Goal: Task Accomplishment & Management: Manage account settings

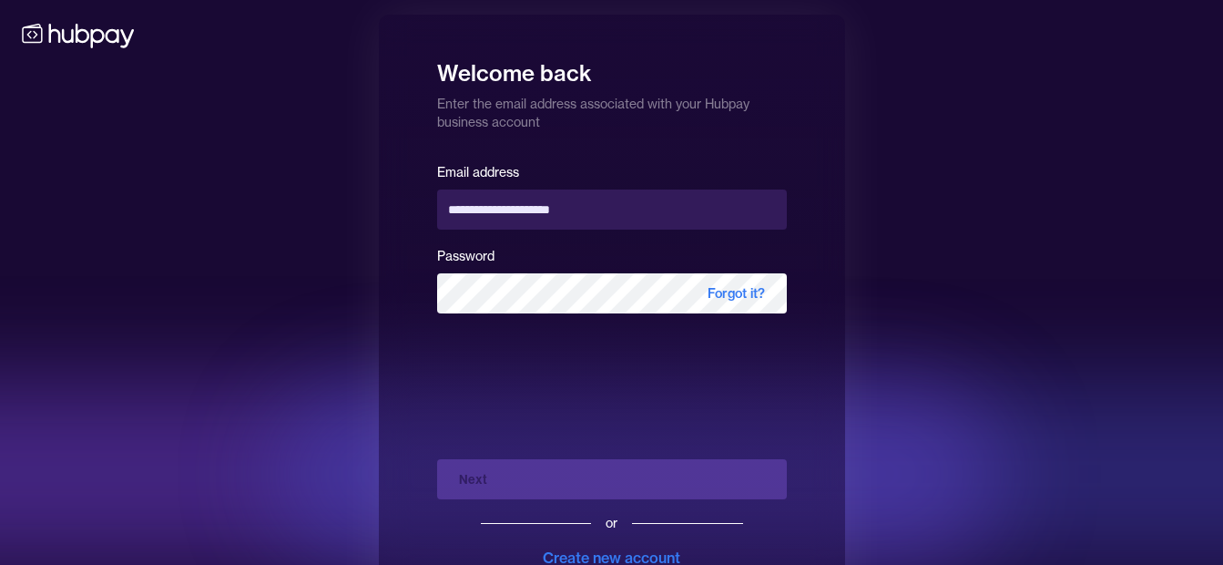
scroll to position [66, 0]
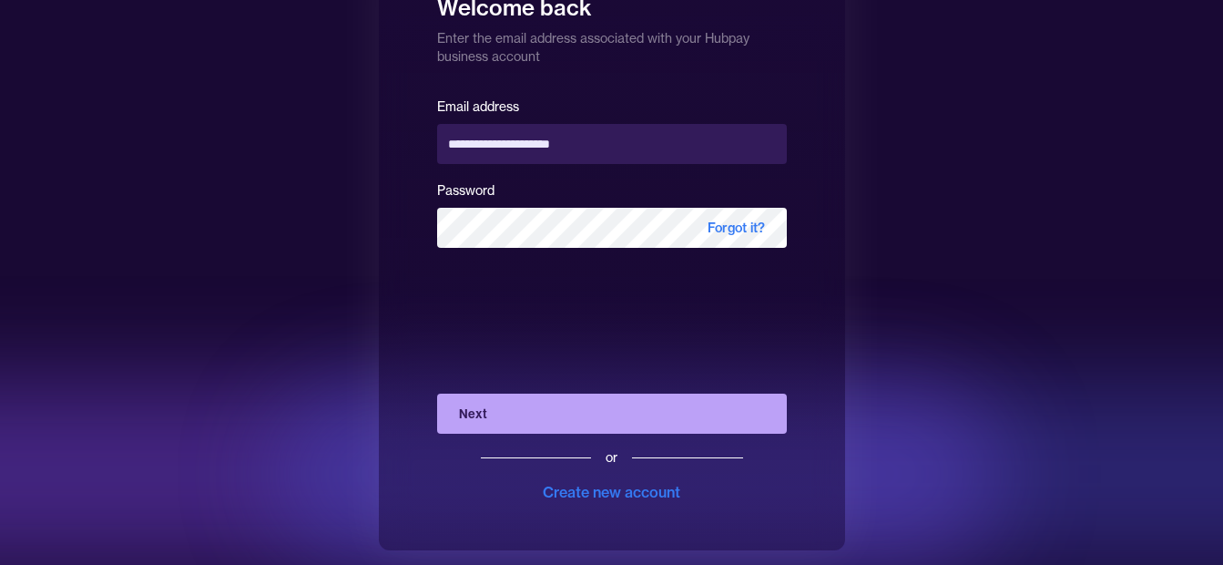
click at [514, 410] on button "Next" at bounding box center [612, 414] width 350 height 40
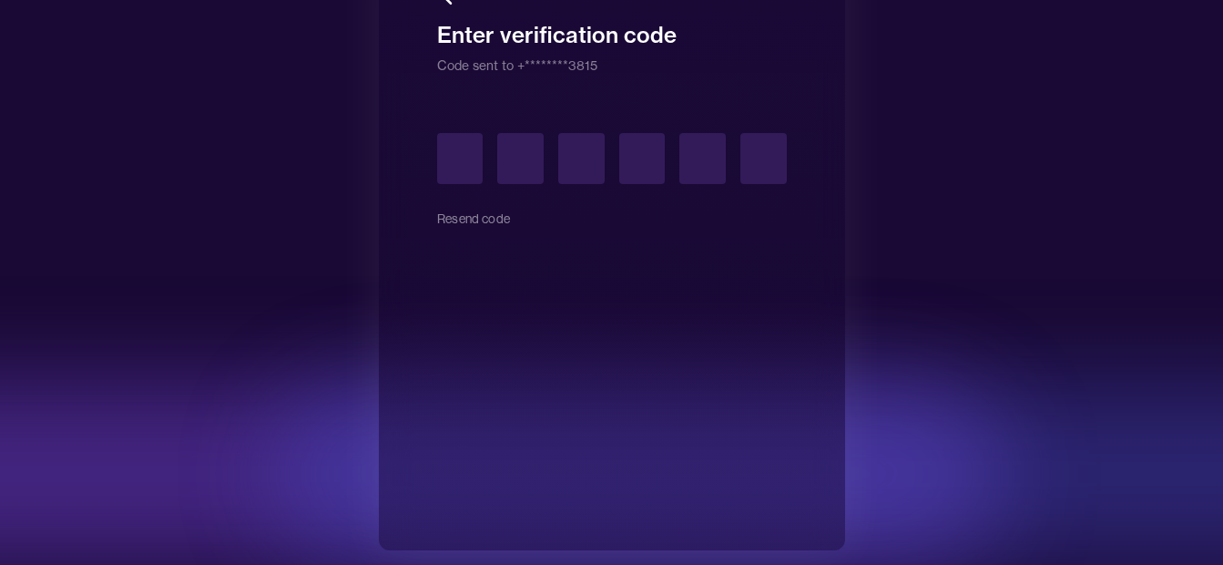
type input "*"
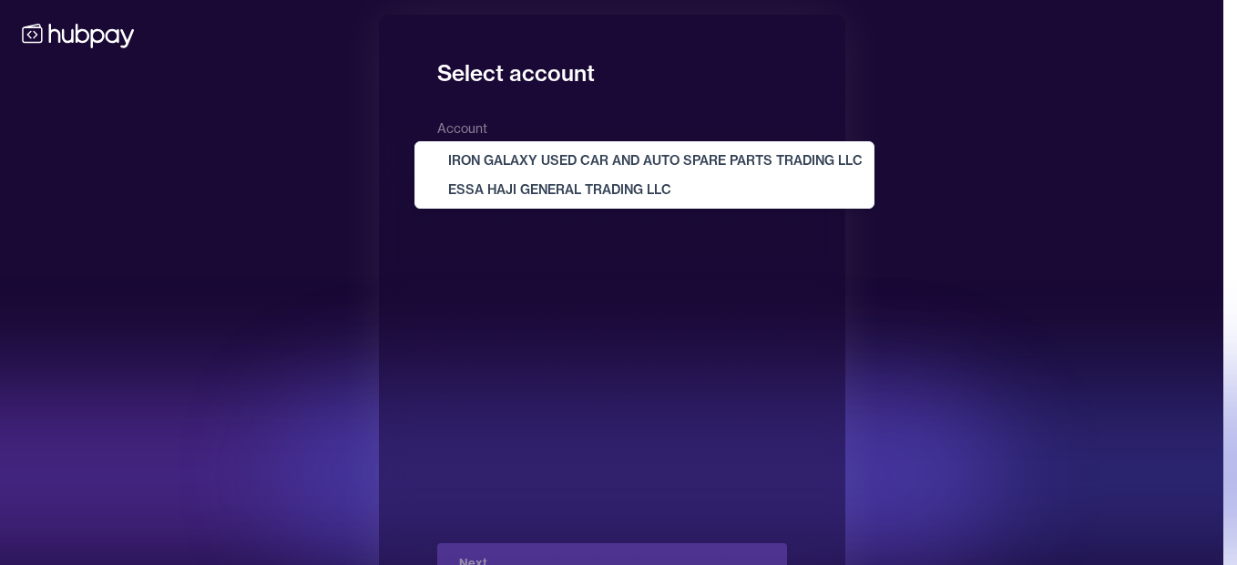
click at [603, 148] on body "**********" at bounding box center [611, 315] width 1223 height 630
click at [602, 159] on body "**********" at bounding box center [611, 315] width 1223 height 630
select select "**********"
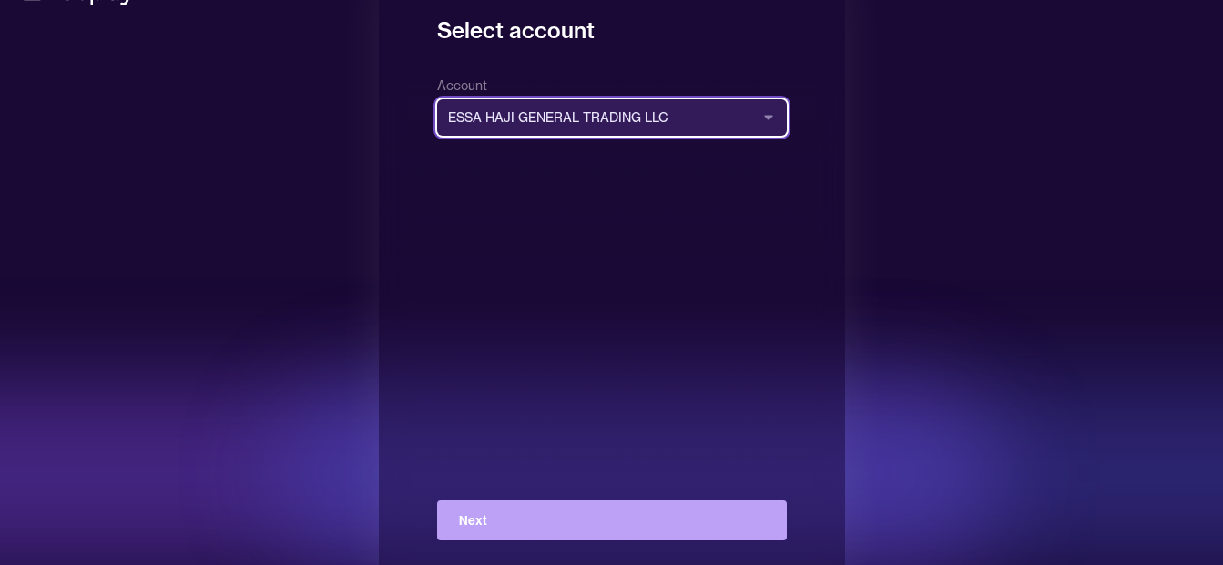
scroll to position [66, 0]
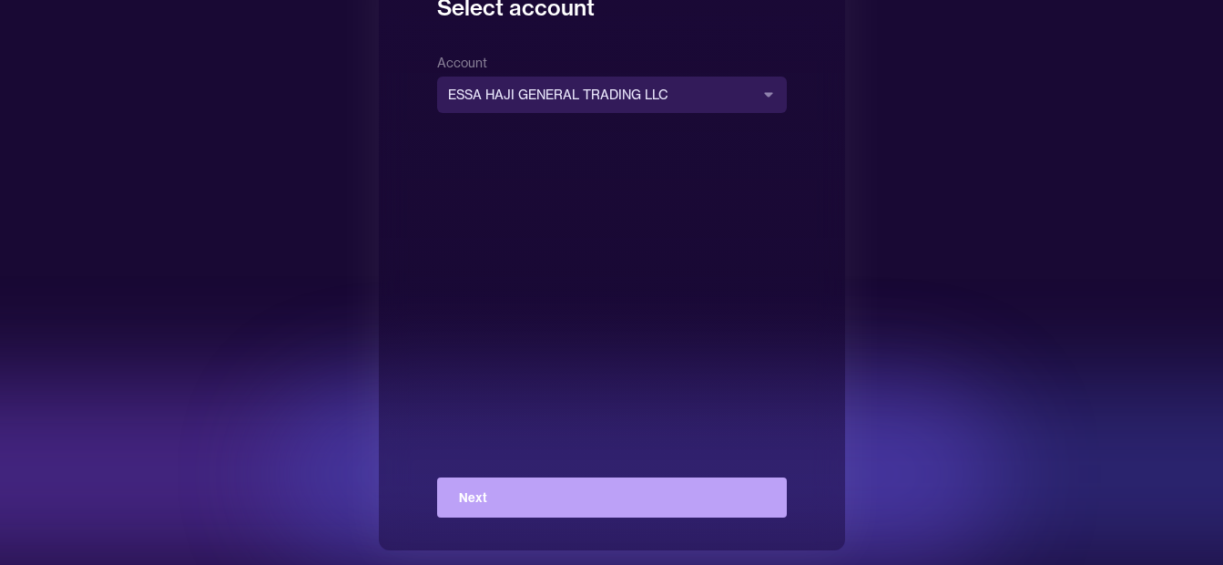
click at [554, 486] on button "Next" at bounding box center [612, 497] width 350 height 40
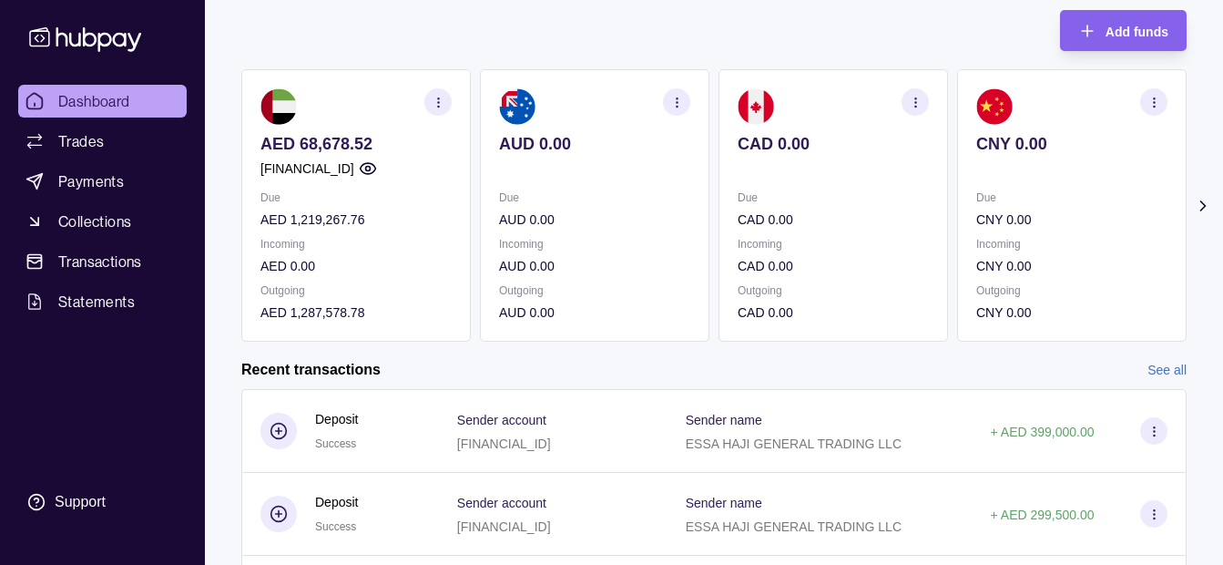
scroll to position [404, 0]
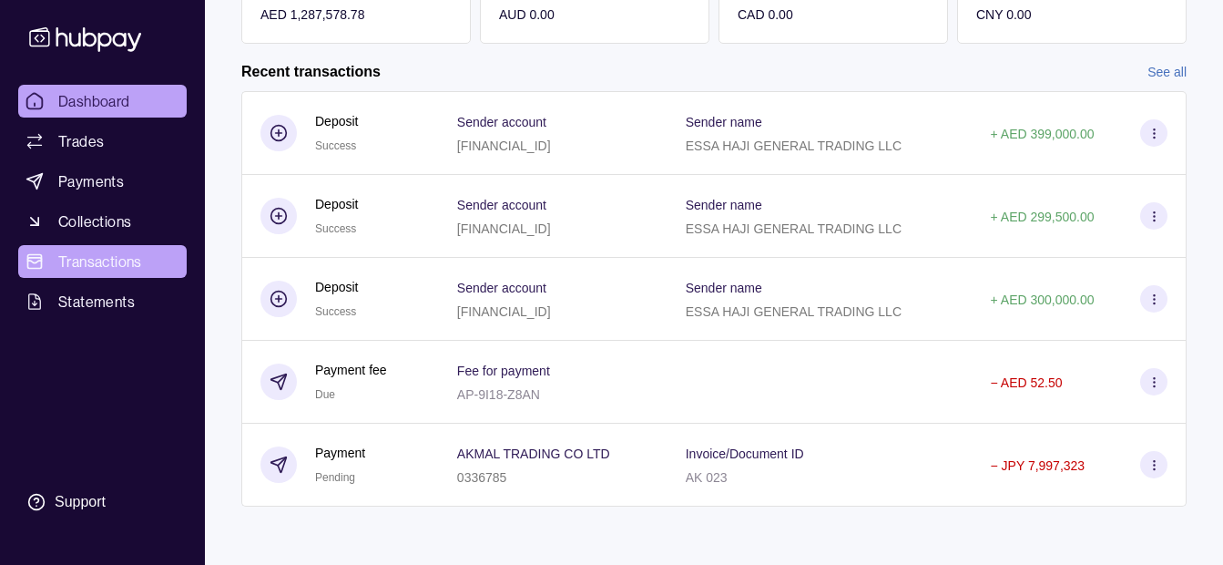
click at [112, 266] on span "Transactions" at bounding box center [100, 262] width 84 height 22
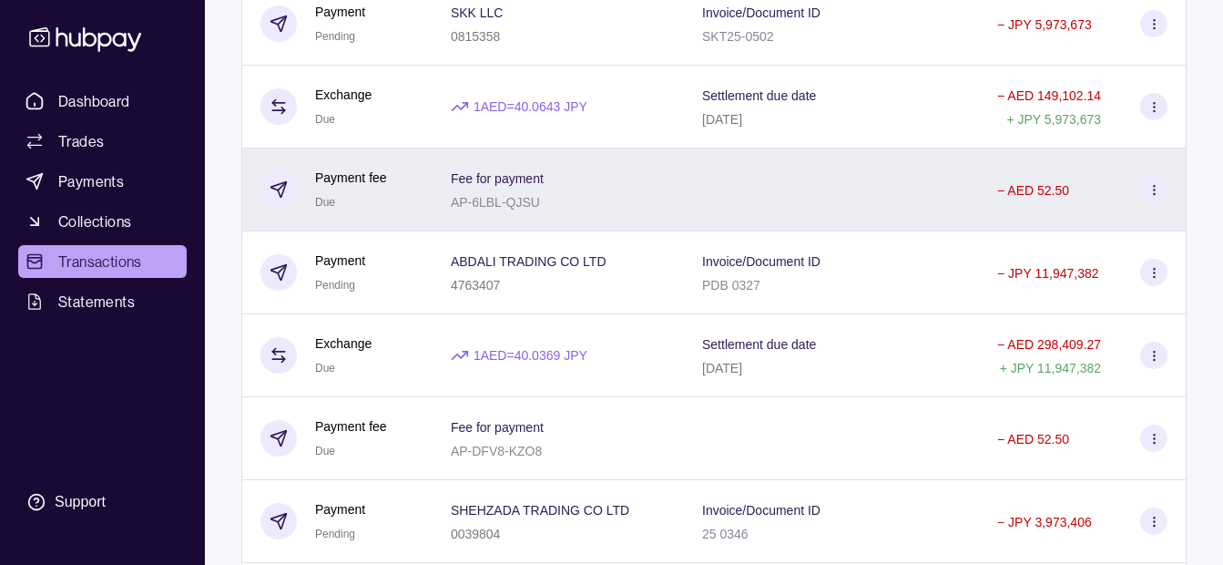
scroll to position [1002, 0]
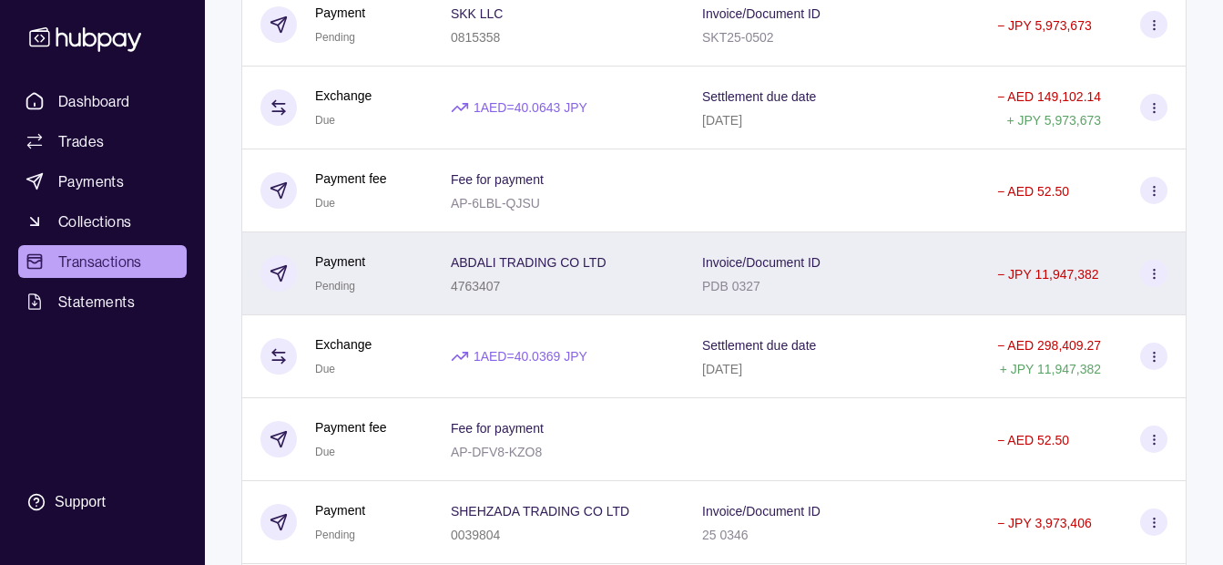
click at [613, 270] on div "ABDALI TRADING CO LTD 4763407" at bounding box center [558, 274] width 215 height 46
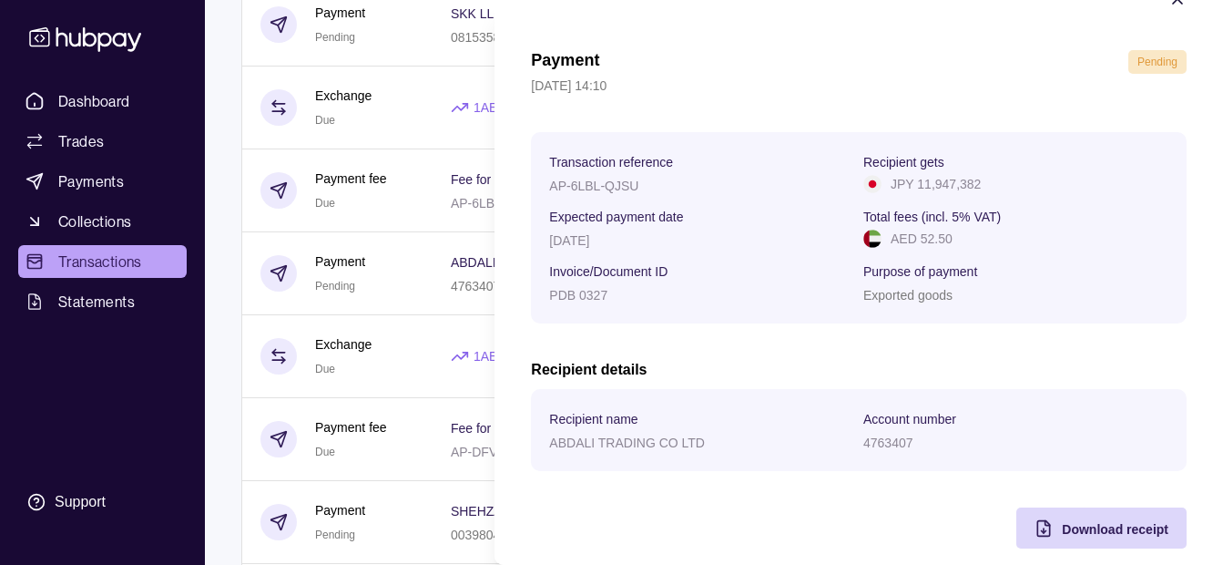
scroll to position [66, 0]
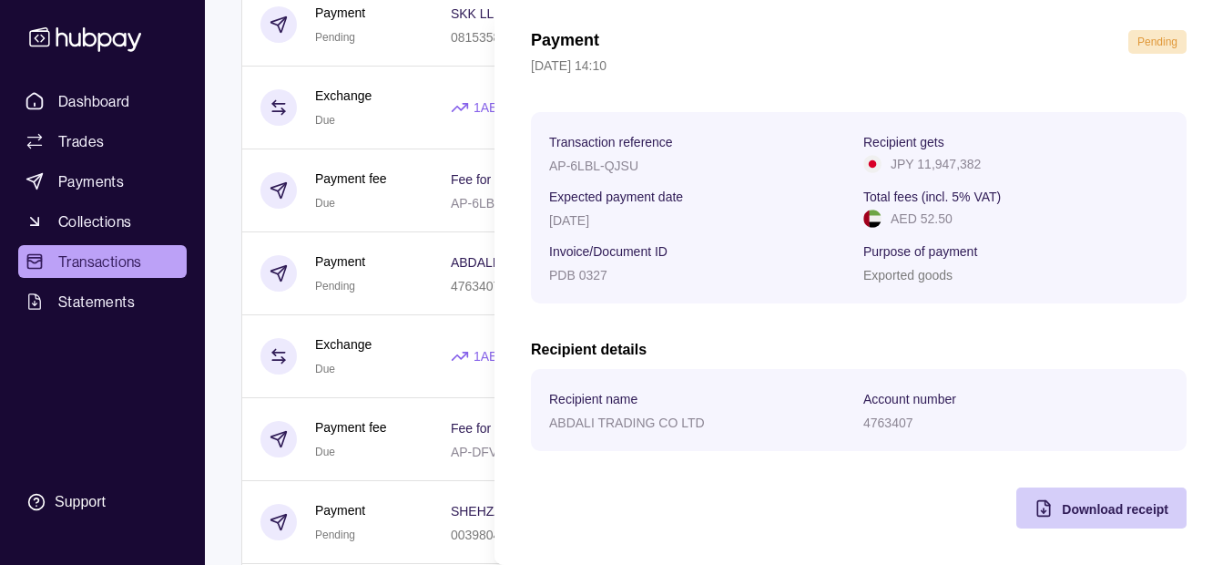
drag, startPoint x: 1089, startPoint y: 495, endPoint x: 1014, endPoint y: 502, distance: 76.0
click at [1086, 496] on div "Download receipt" at bounding box center [1088, 507] width 161 height 41
click at [402, 357] on html "Dashboard Trades Payments Collections Transactions Statements Support K Hello, …" at bounding box center [611, 6] width 1223 height 2017
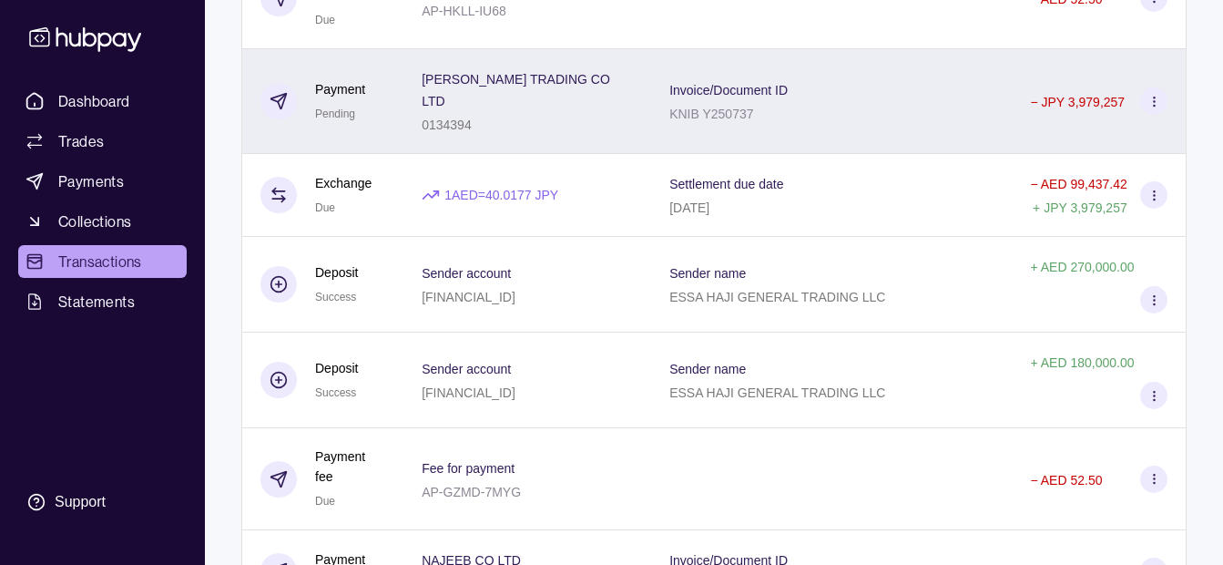
scroll to position [2277, 0]
